Goal: Entertainment & Leisure: Consume media (video, audio)

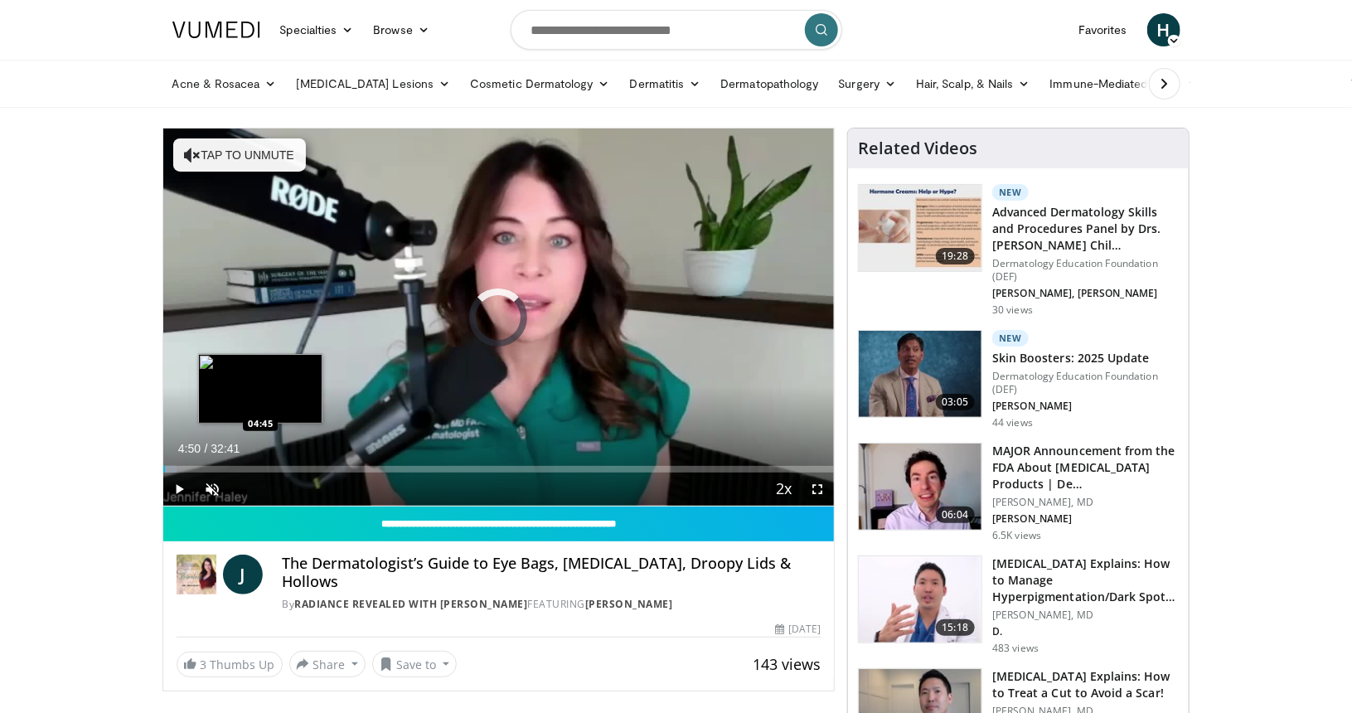
click at [262, 457] on div "Loaded : 2.03% 04:50 04:45" at bounding box center [498, 465] width 671 height 16
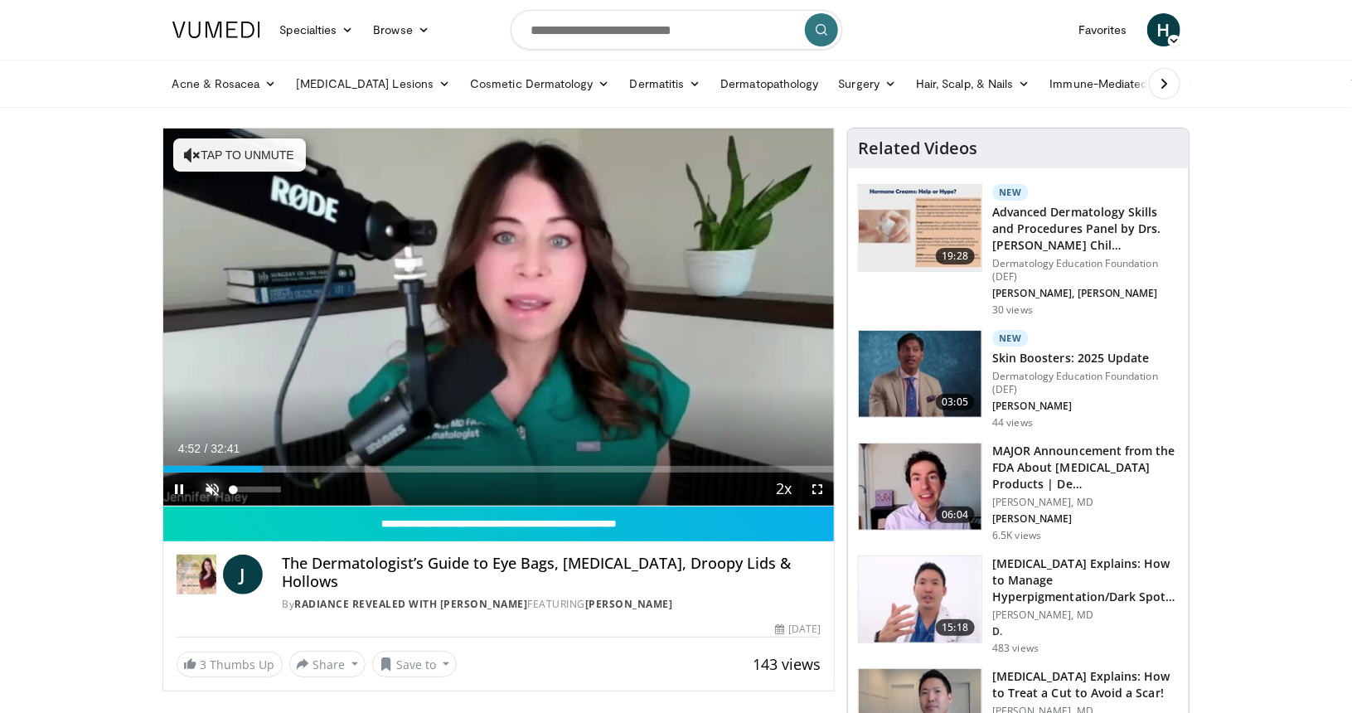
click at [208, 481] on span "Video Player" at bounding box center [212, 489] width 33 height 33
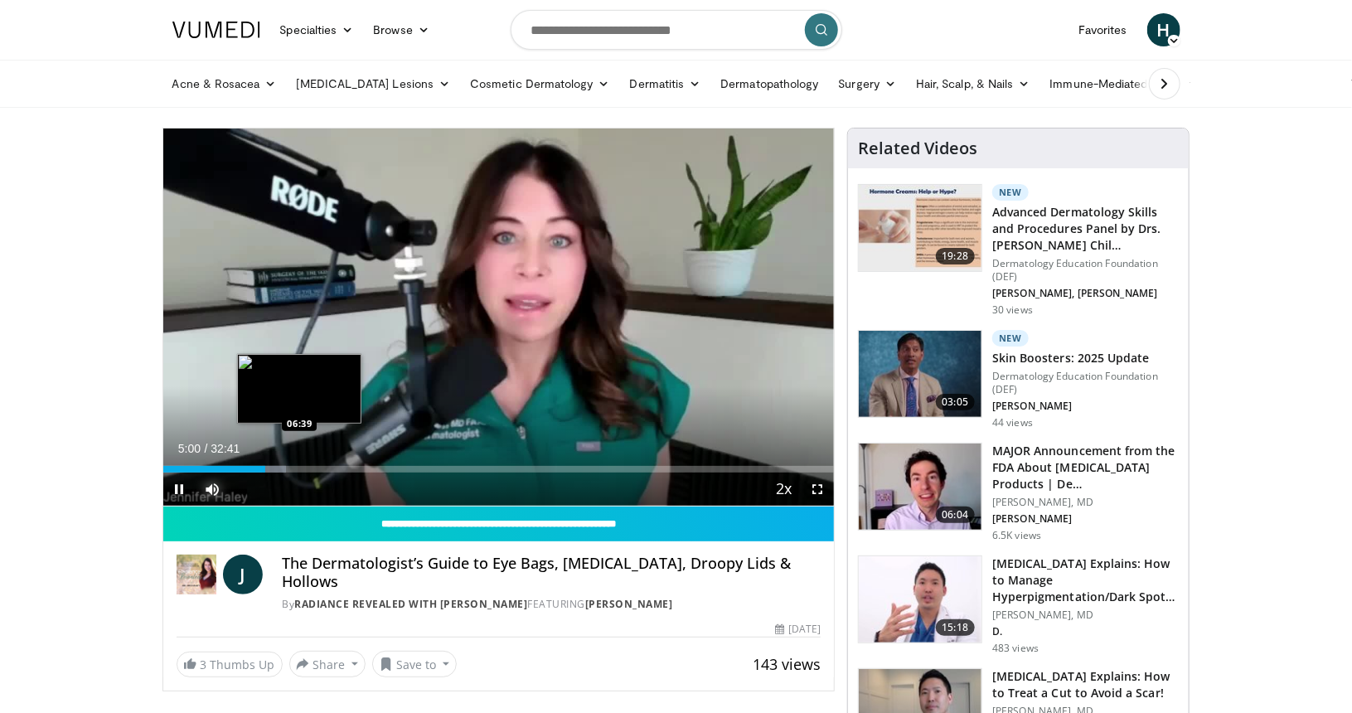
click at [305, 461] on div "Loaded : 18.32% 05:00 06:39" at bounding box center [498, 465] width 671 height 16
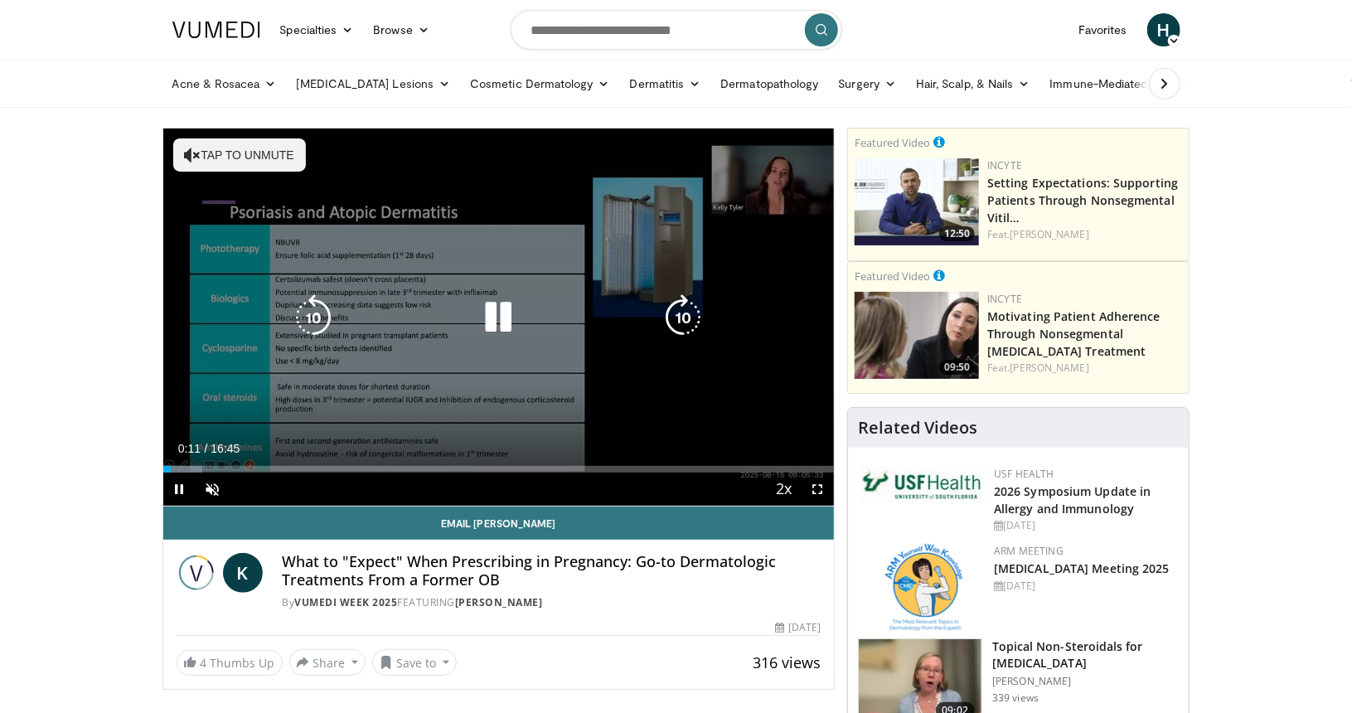
click at [258, 158] on button "Tap to unmute" at bounding box center [239, 154] width 133 height 33
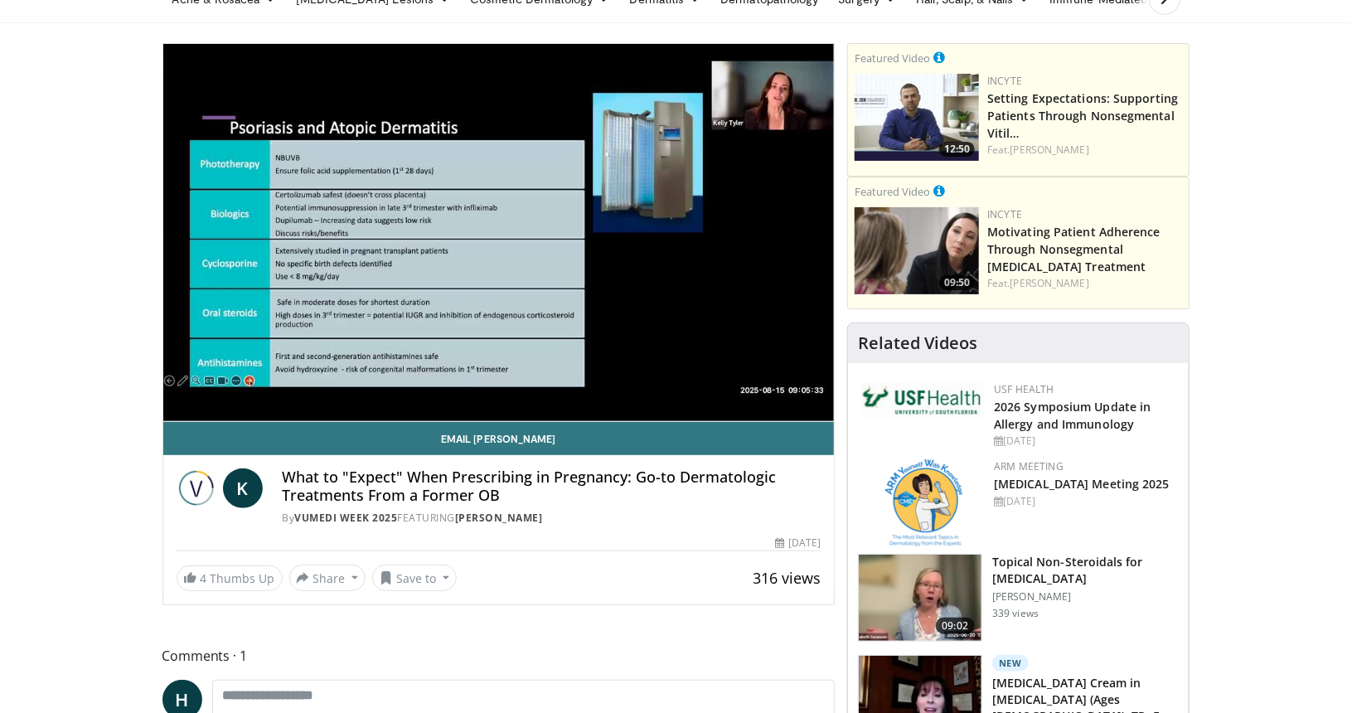
scroll to position [85, 0]
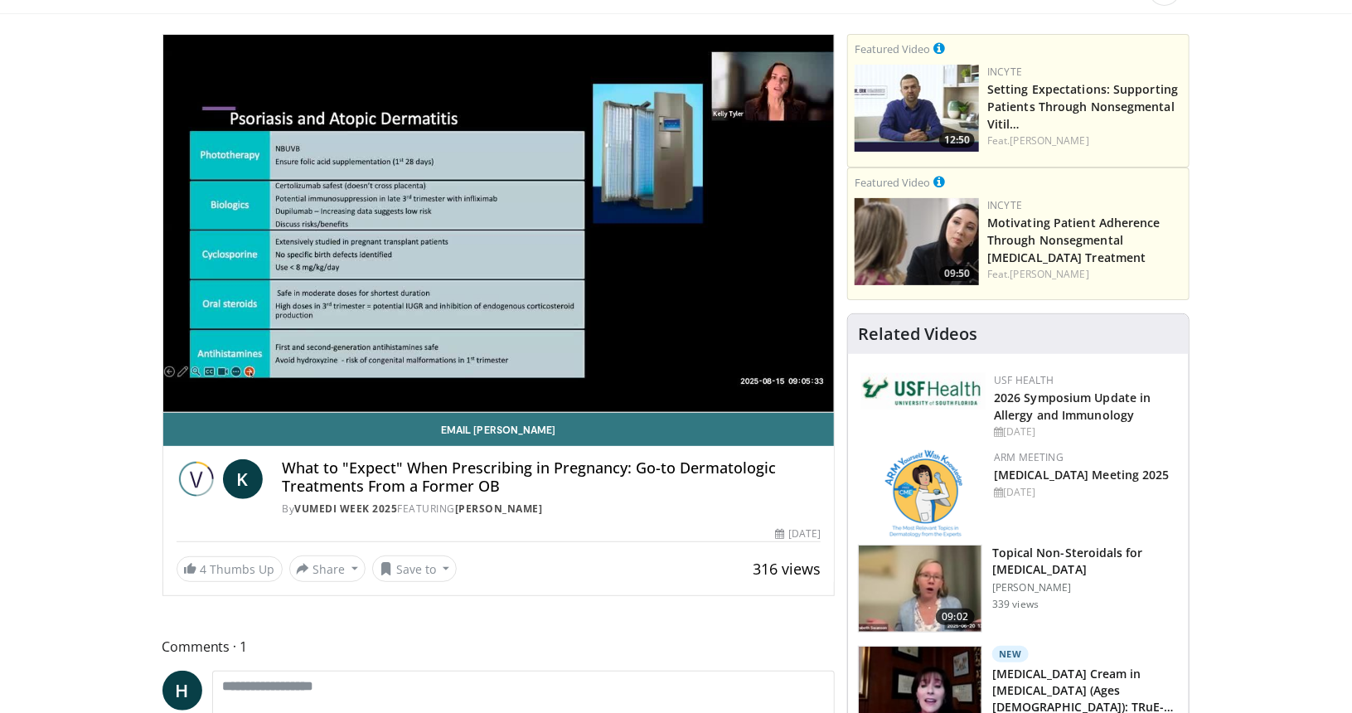
scroll to position [95, 0]
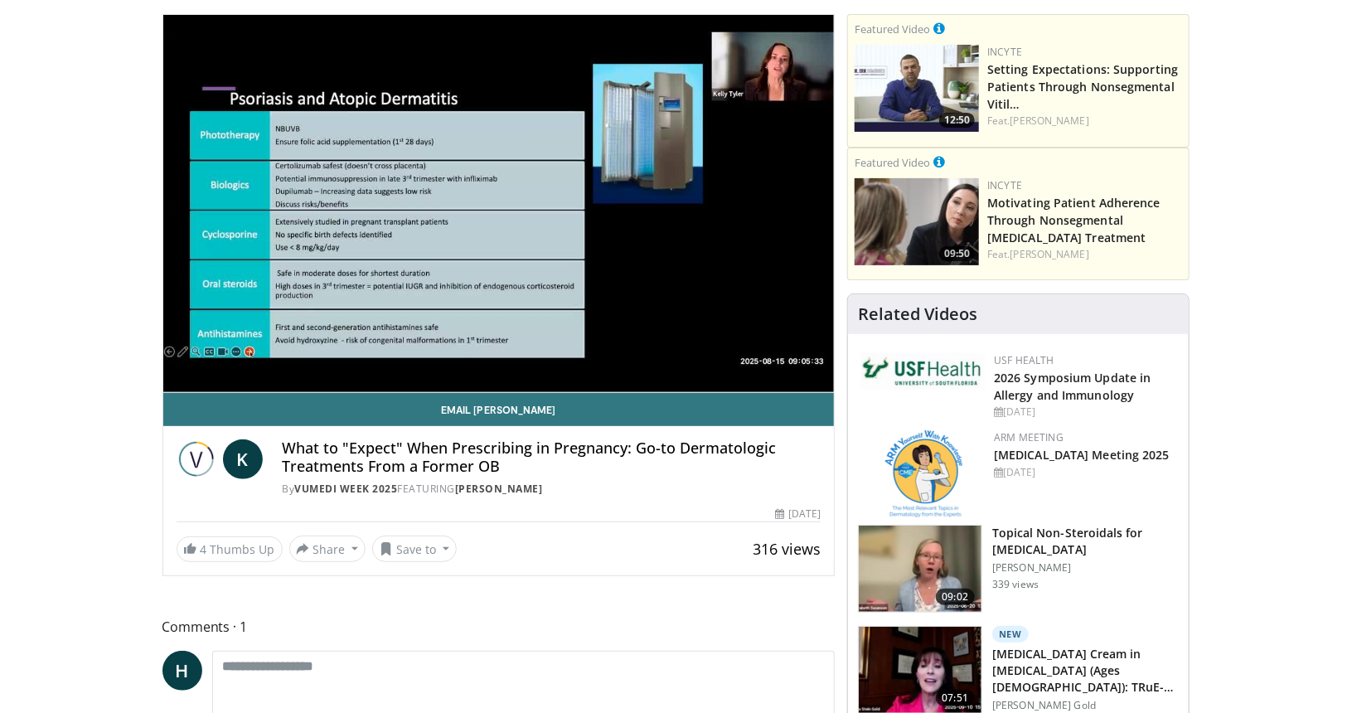
scroll to position [116, 0]
